Goal: Information Seeking & Learning: Learn about a topic

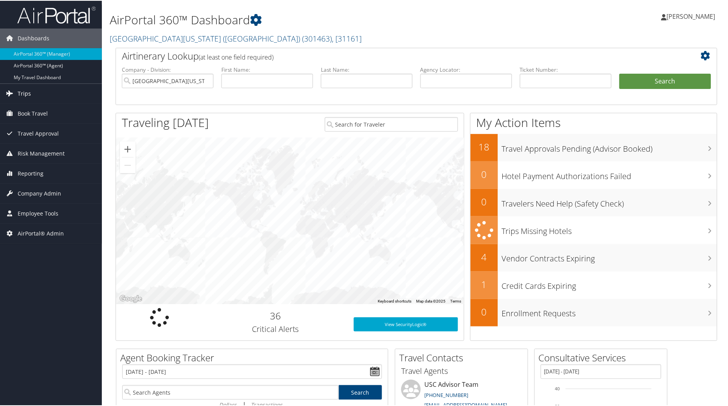
click at [17, 92] on link "Trips" at bounding box center [51, 93] width 102 height 20
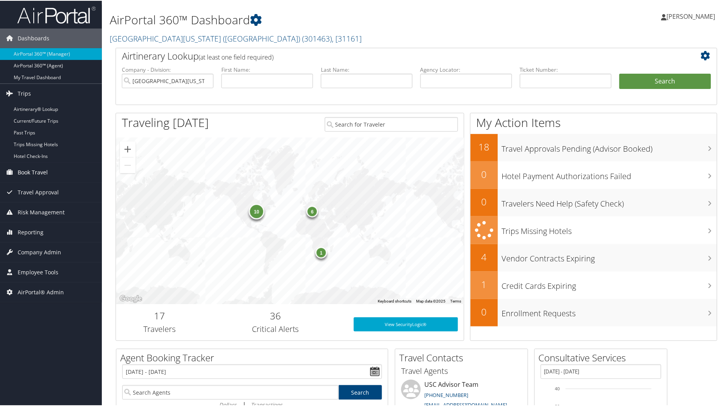
click at [34, 173] on span "Book Travel" at bounding box center [33, 172] width 30 height 20
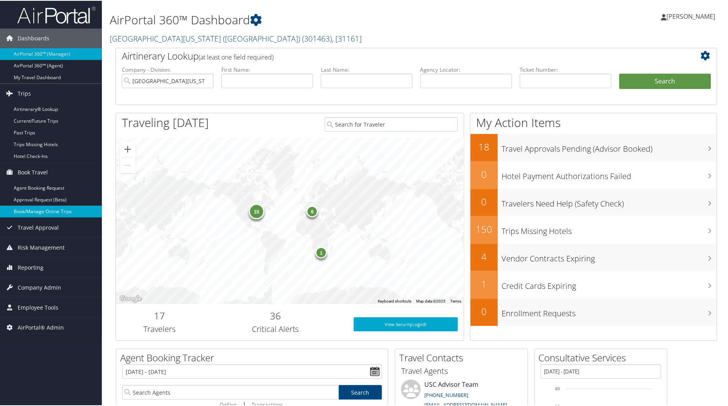
click at [34, 214] on link "Book/Manage Online Trips" at bounding box center [51, 211] width 102 height 12
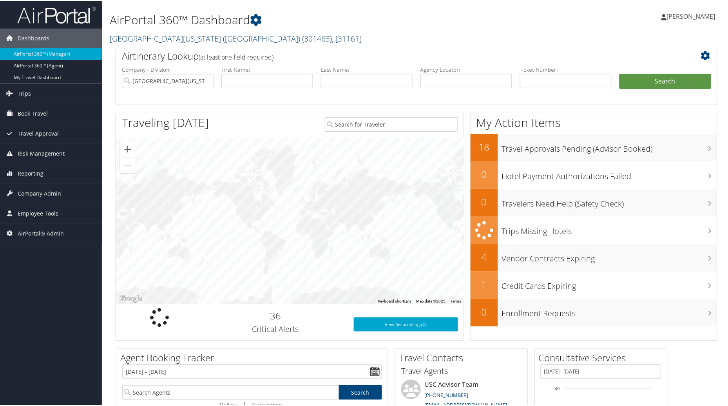
click at [230, 37] on link "University of Southern California (USC) ( 301463 ) , [ 31161 ]" at bounding box center [236, 38] width 252 height 11
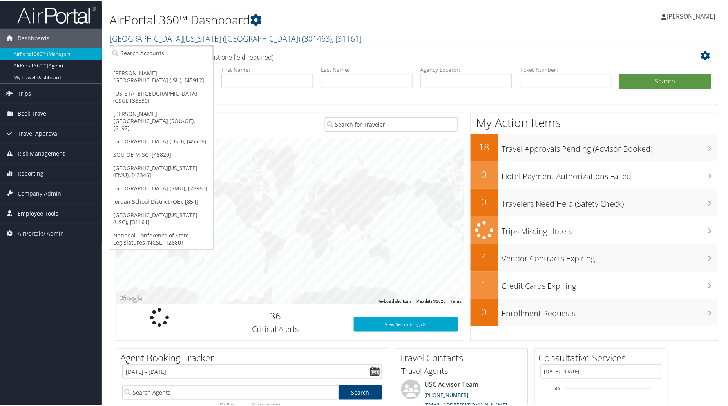
click at [178, 55] on input "search" at bounding box center [161, 52] width 103 height 14
type input "SMU"
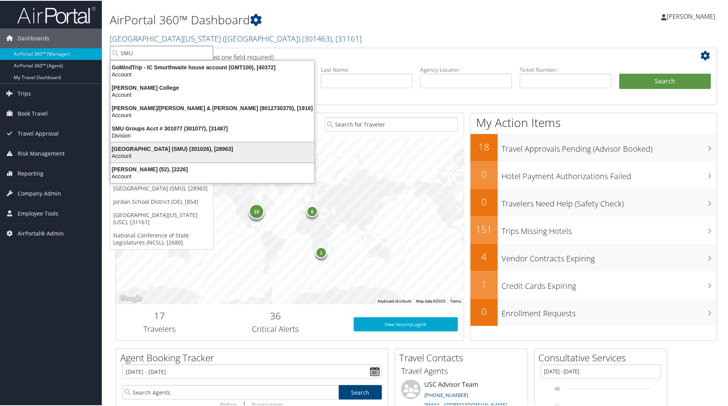
click at [152, 143] on div "Southern Methodist University (SMU) (301026), [28963] Account" at bounding box center [212, 152] width 201 height 18
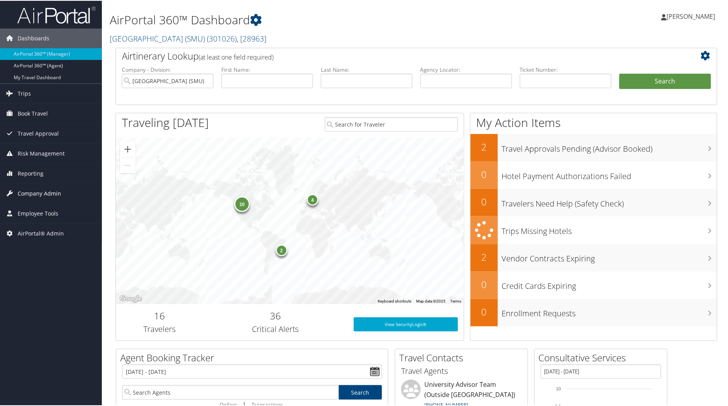
click at [35, 191] on span "Company Admin" at bounding box center [39, 193] width 43 height 20
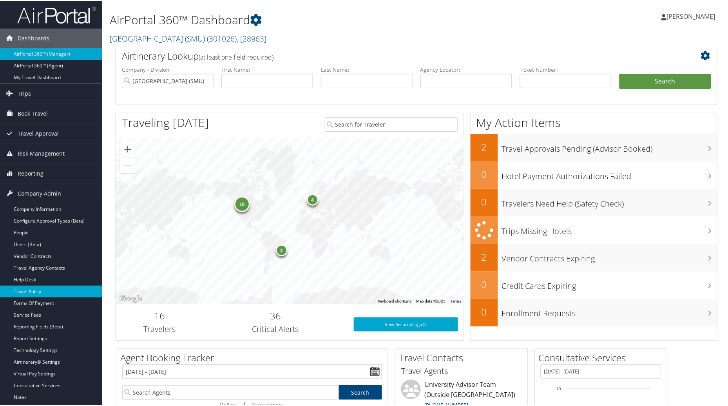
click at [35, 292] on link "Travel Policy" at bounding box center [51, 291] width 102 height 12
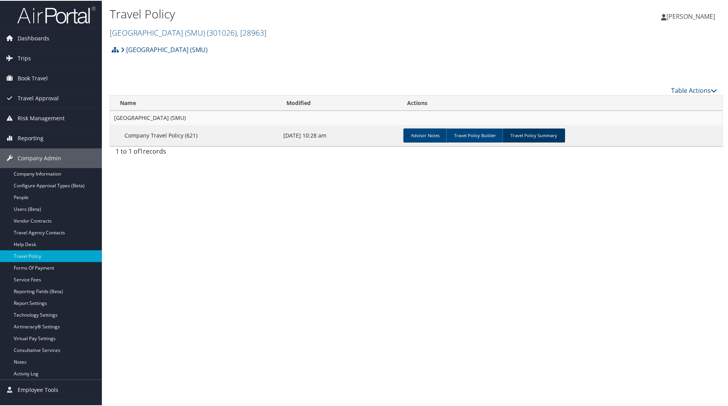
click at [533, 138] on link "Travel Policy Summary" at bounding box center [534, 135] width 63 height 14
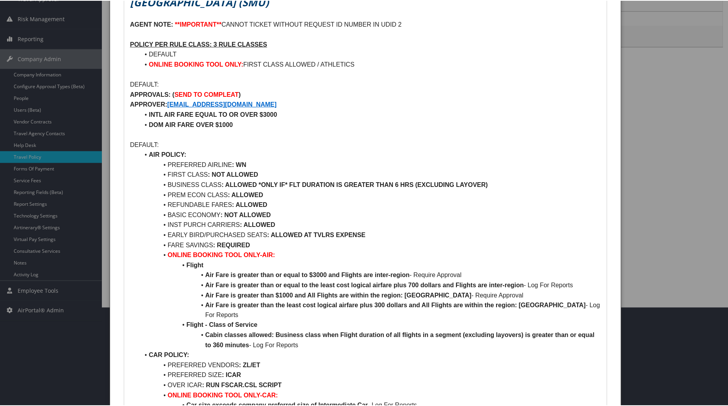
scroll to position [80, 0]
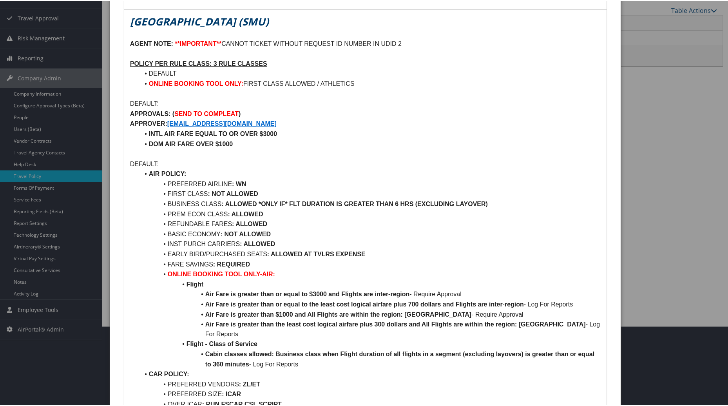
drag, startPoint x: 731, startPoint y: 93, endPoint x: 473, endPoint y: 132, distance: 260.9
click at [473, 132] on li "INTL AIR FARE EQUAL TO OR OVER $3000" at bounding box center [370, 133] width 462 height 10
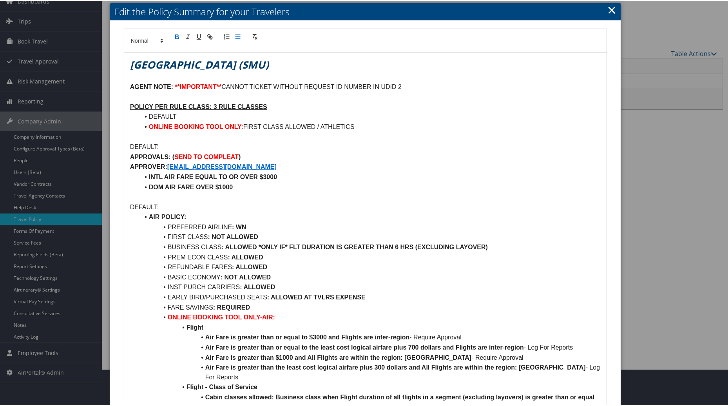
scroll to position [0, 0]
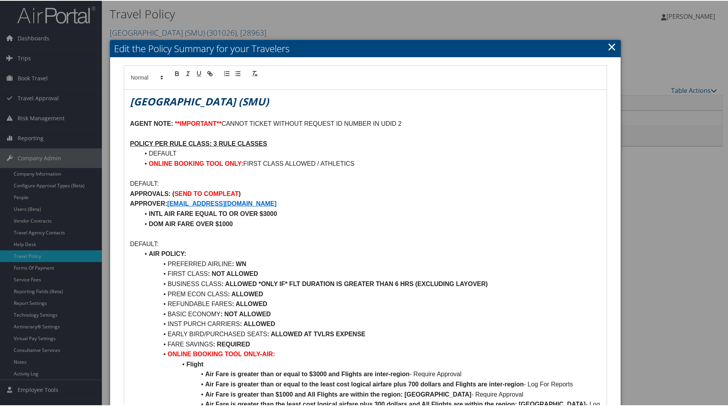
drag, startPoint x: 730, startPoint y: 190, endPoint x: 534, endPoint y: 101, distance: 216.0
click at [534, 101] on h1 "[GEOGRAPHIC_DATA] (SMU)" at bounding box center [365, 101] width 471 height 14
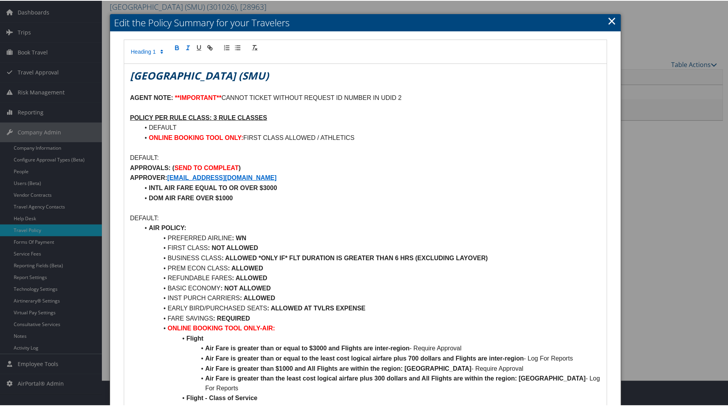
scroll to position [11, 0]
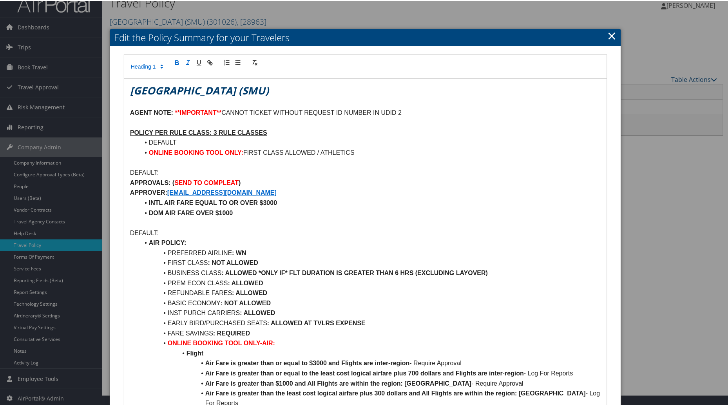
click at [608, 36] on link "×" at bounding box center [612, 35] width 9 height 16
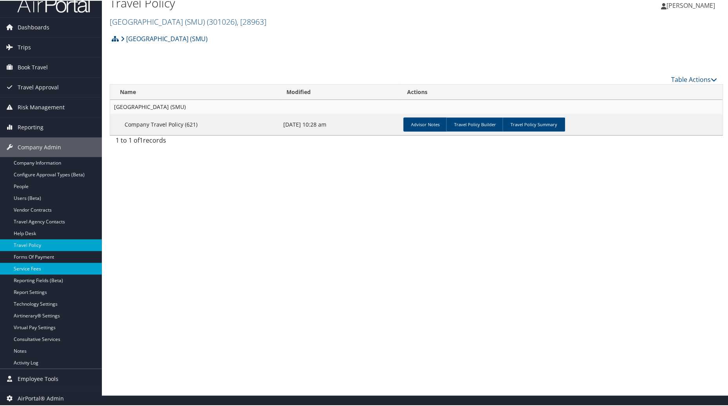
click at [31, 268] on link "Service Fees" at bounding box center [51, 268] width 102 height 12
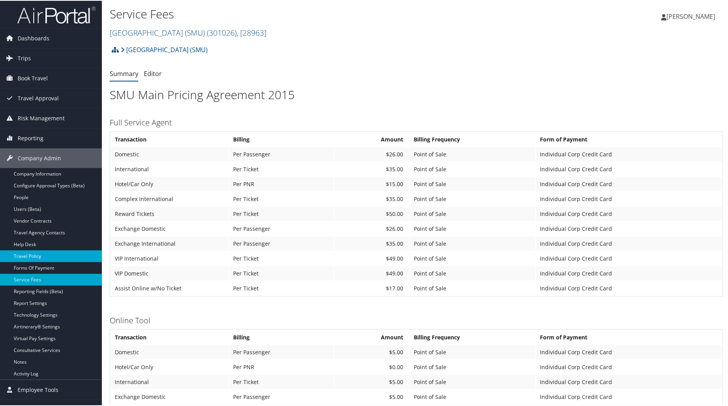
click at [40, 253] on link "Travel Policy" at bounding box center [51, 256] width 102 height 12
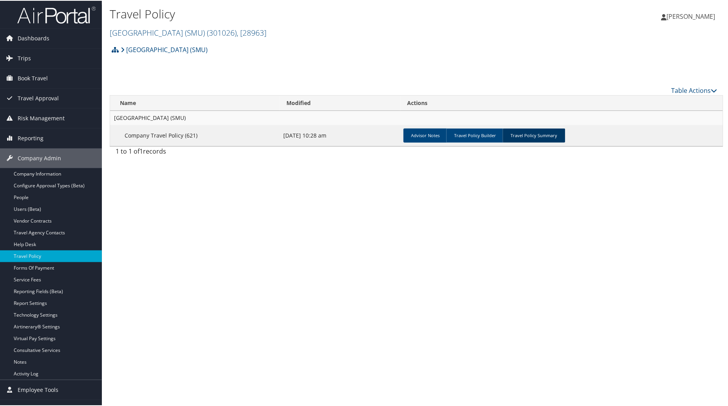
click at [519, 136] on link "Travel Policy Summary" at bounding box center [534, 135] width 63 height 14
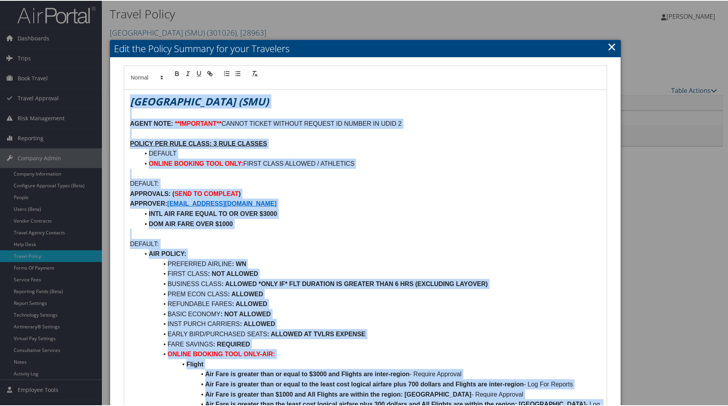
drag, startPoint x: 460, startPoint y: 371, endPoint x: 112, endPoint y: 85, distance: 450.7
click at [112, 85] on div "Southern Methodist University (SMU) AGENT NOTE: **IMPORTANT** CANNOT TICKET WIT…" at bounding box center [365, 406] width 511 height 698
copy div "Southern Methodist University (SMU) AGENT NOTE: **IMPORTANT** CANNOT TICKET WIT…"
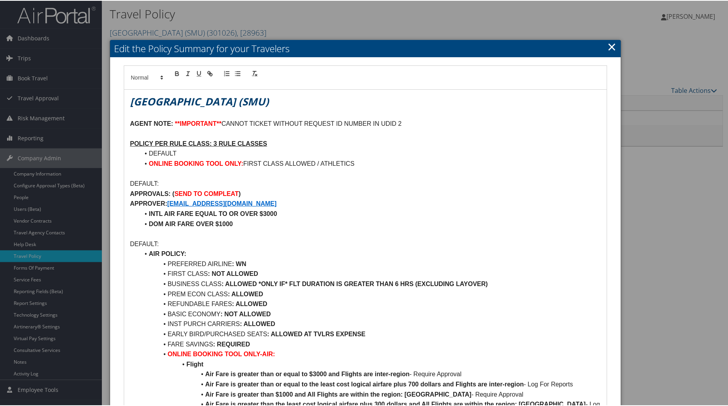
click at [610, 44] on link "×" at bounding box center [612, 46] width 9 height 16
